Goal: Task Accomplishment & Management: Manage account settings

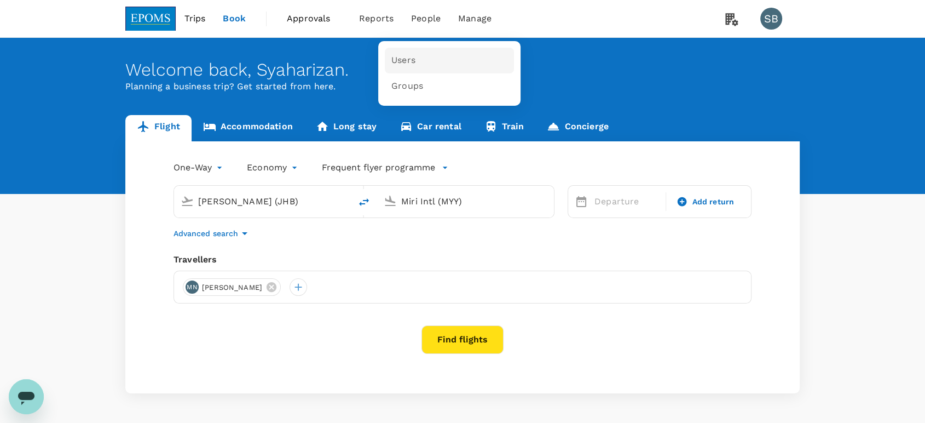
click at [420, 65] on link "Users" at bounding box center [449, 61] width 129 height 26
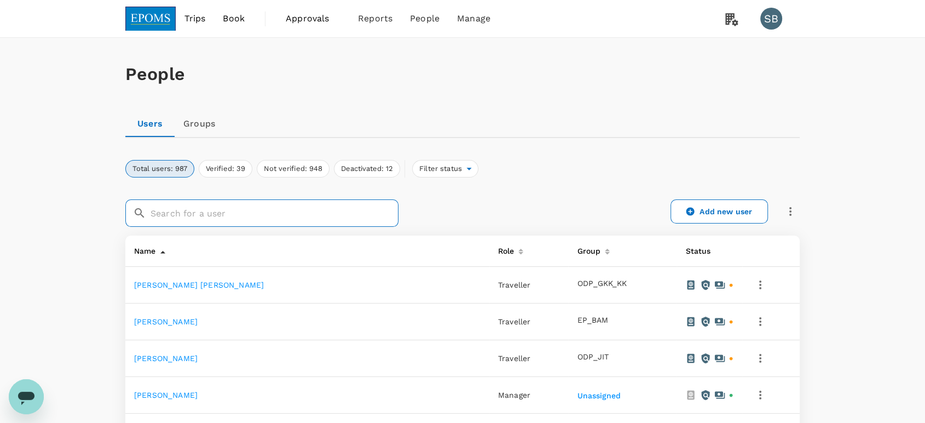
click at [267, 218] on input "text" at bounding box center [275, 212] width 248 height 27
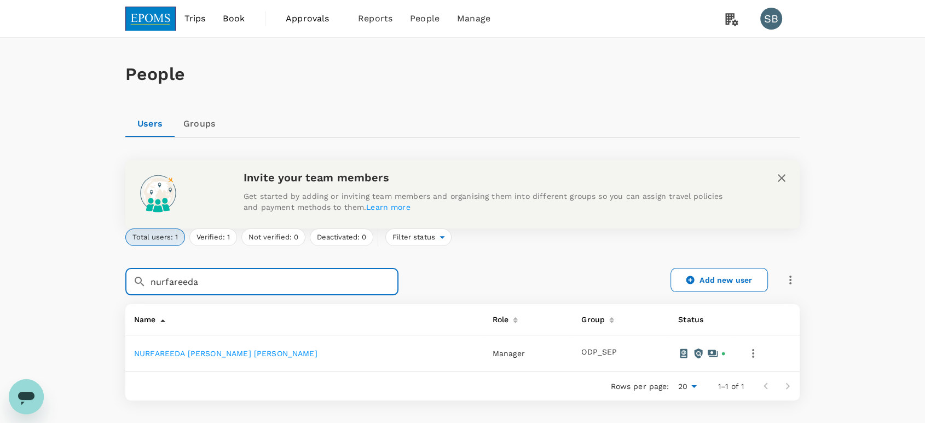
type input "nurfareeda"
click at [263, 351] on link "NURFAREEDA [PERSON_NAME] [PERSON_NAME]" at bounding box center [225, 353] width 183 height 9
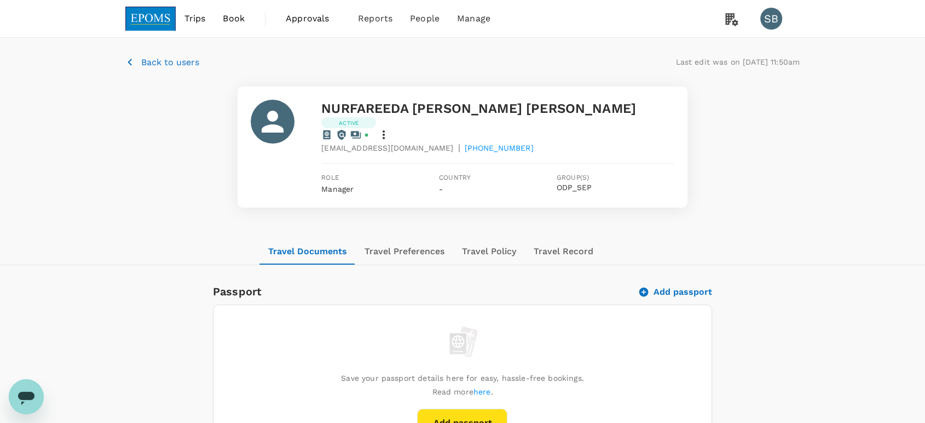
click at [382, 128] on icon at bounding box center [383, 134] width 13 height 13
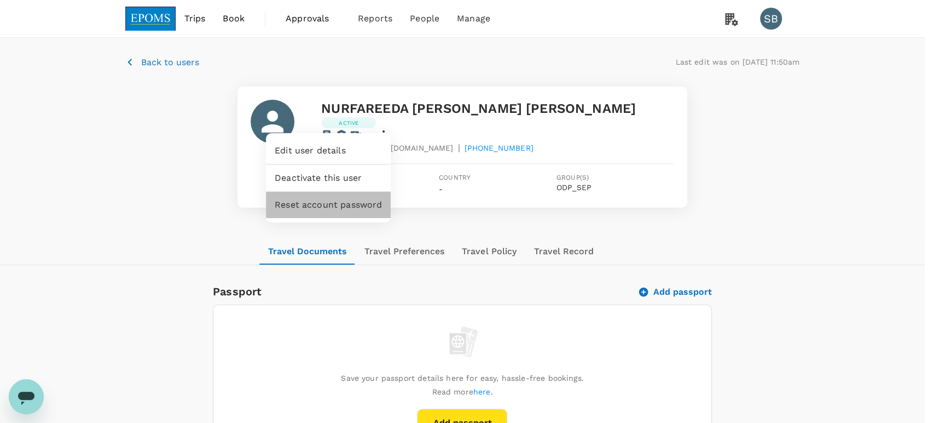
click at [345, 200] on span "Reset account password" at bounding box center [328, 204] width 107 height 13
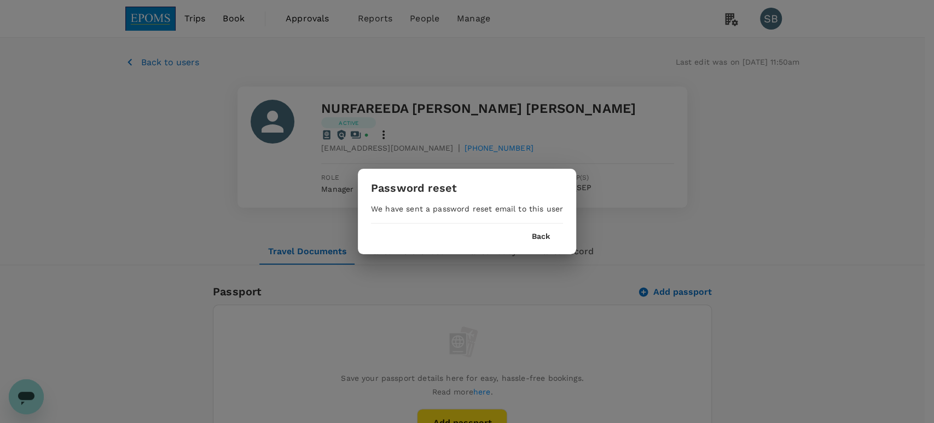
click at [543, 240] on button "Back" at bounding box center [541, 236] width 18 height 9
